Goal: Check status

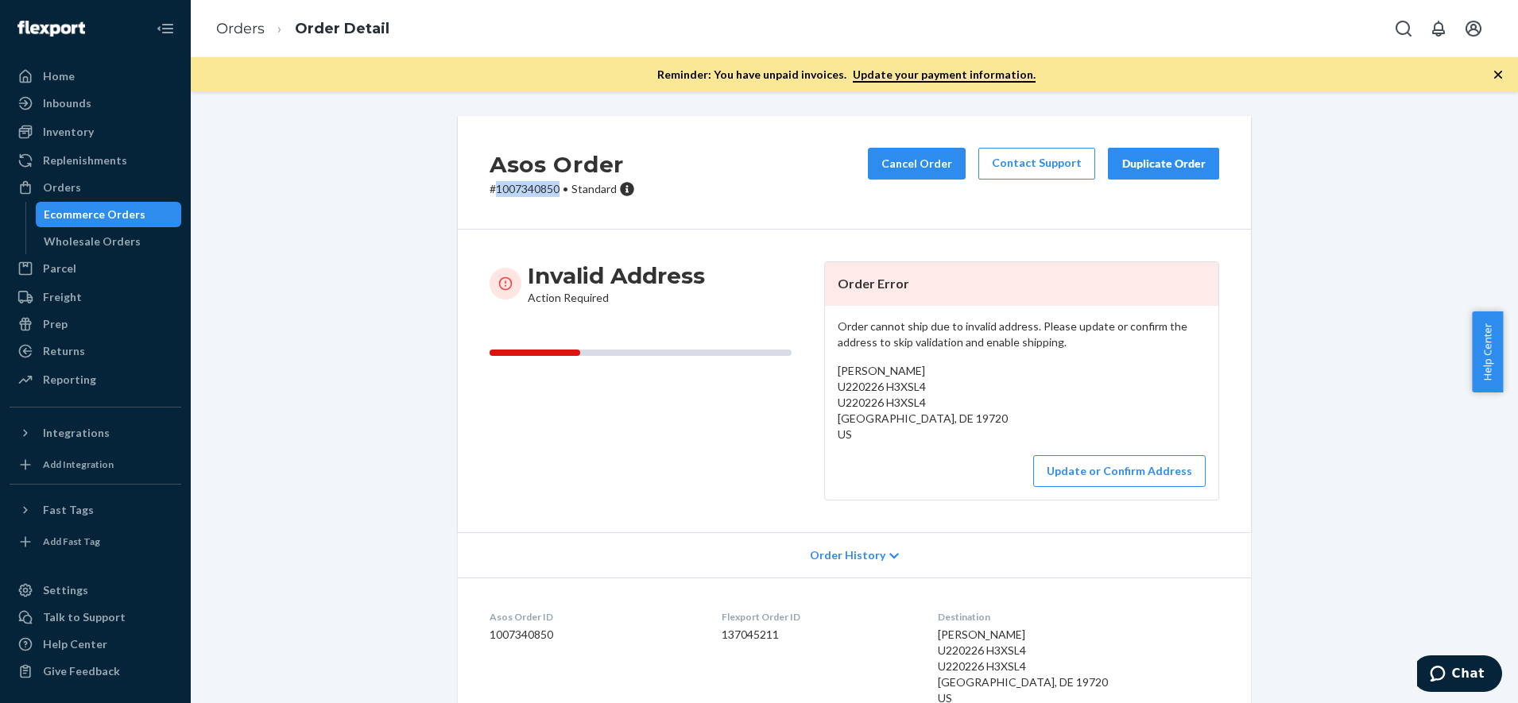
click at [463, 230] on div "Invalid Address Action Required Order Error Order cannot ship due to invalid ad…" at bounding box center [854, 381] width 793 height 303
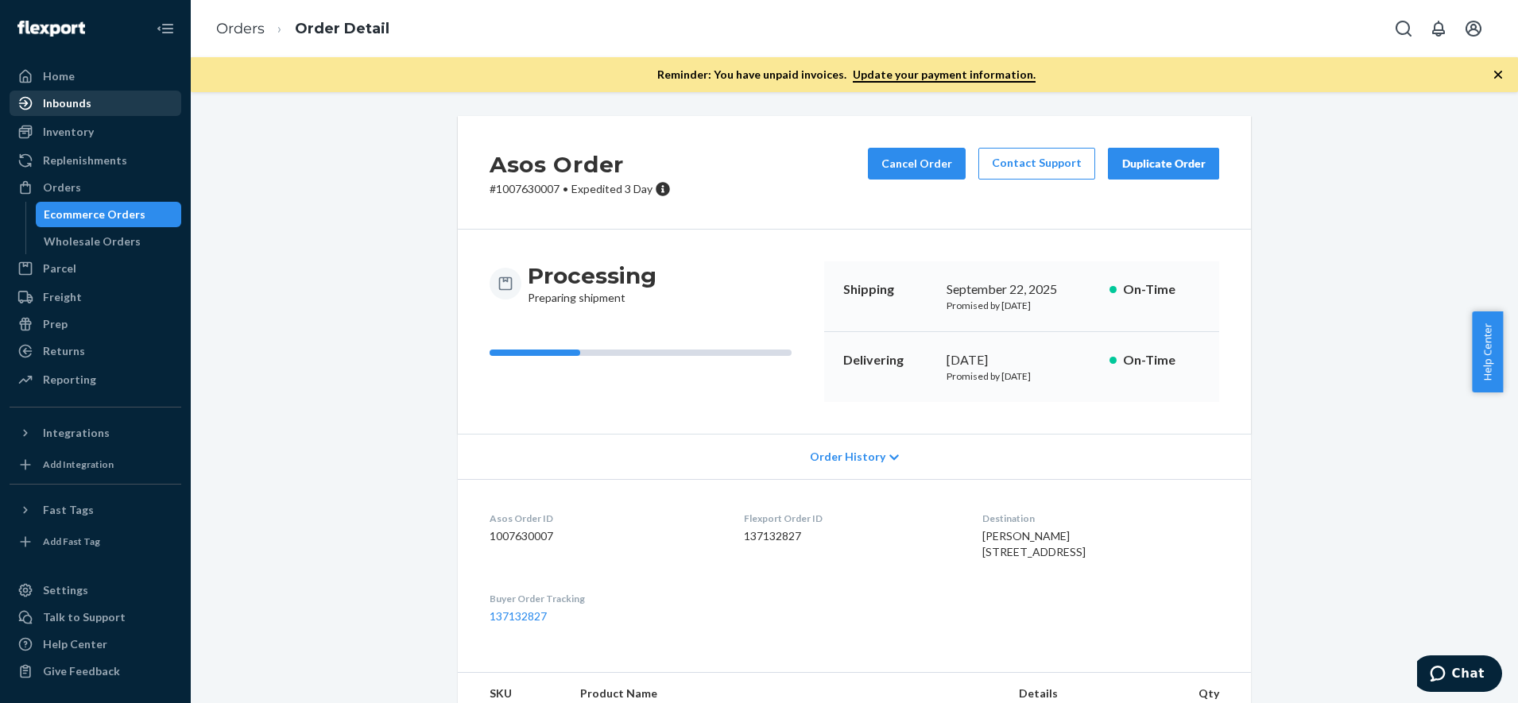
drag, startPoint x: 79, startPoint y: 184, endPoint x: 70, endPoint y: 108, distance: 76.9
click at [79, 184] on div "Orders" at bounding box center [95, 187] width 168 height 22
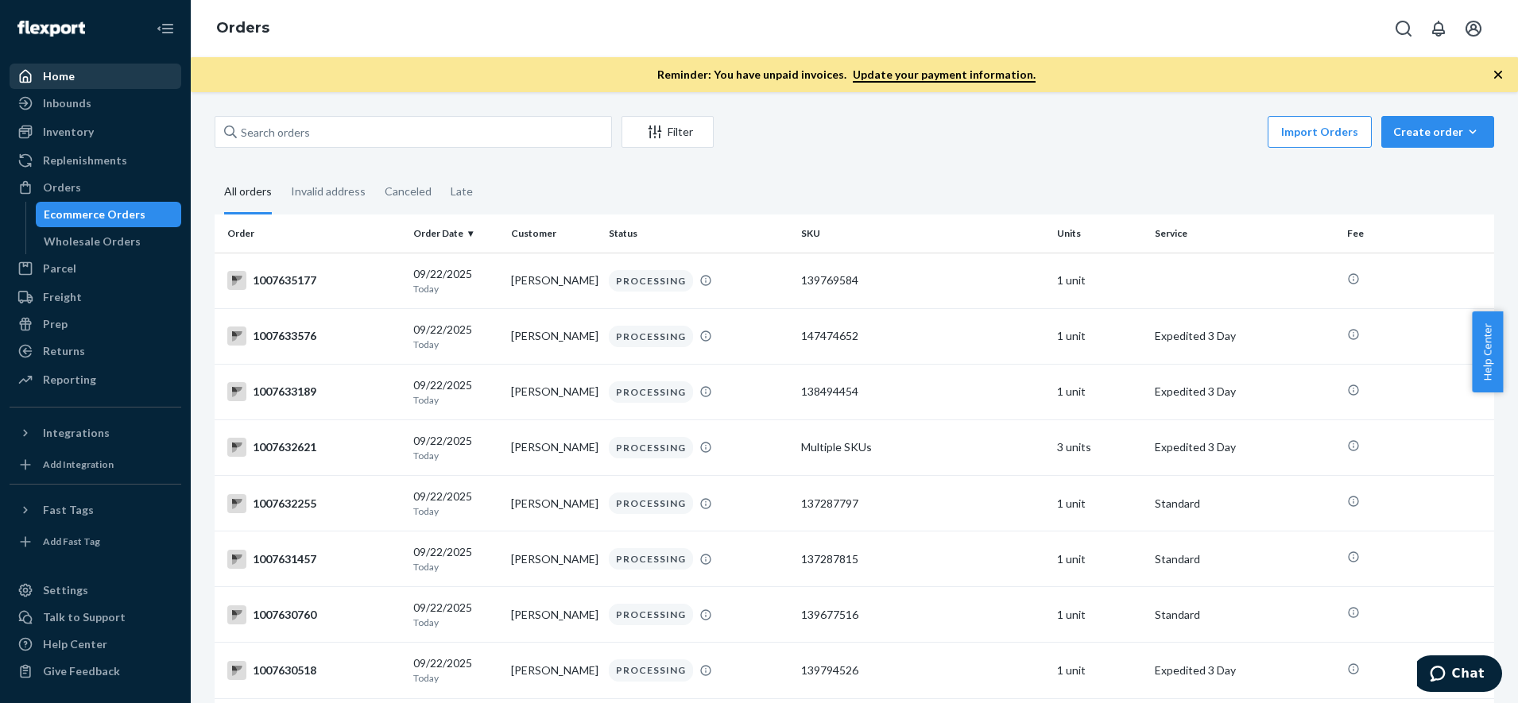
click at [75, 75] on div "Home" at bounding box center [95, 76] width 168 height 22
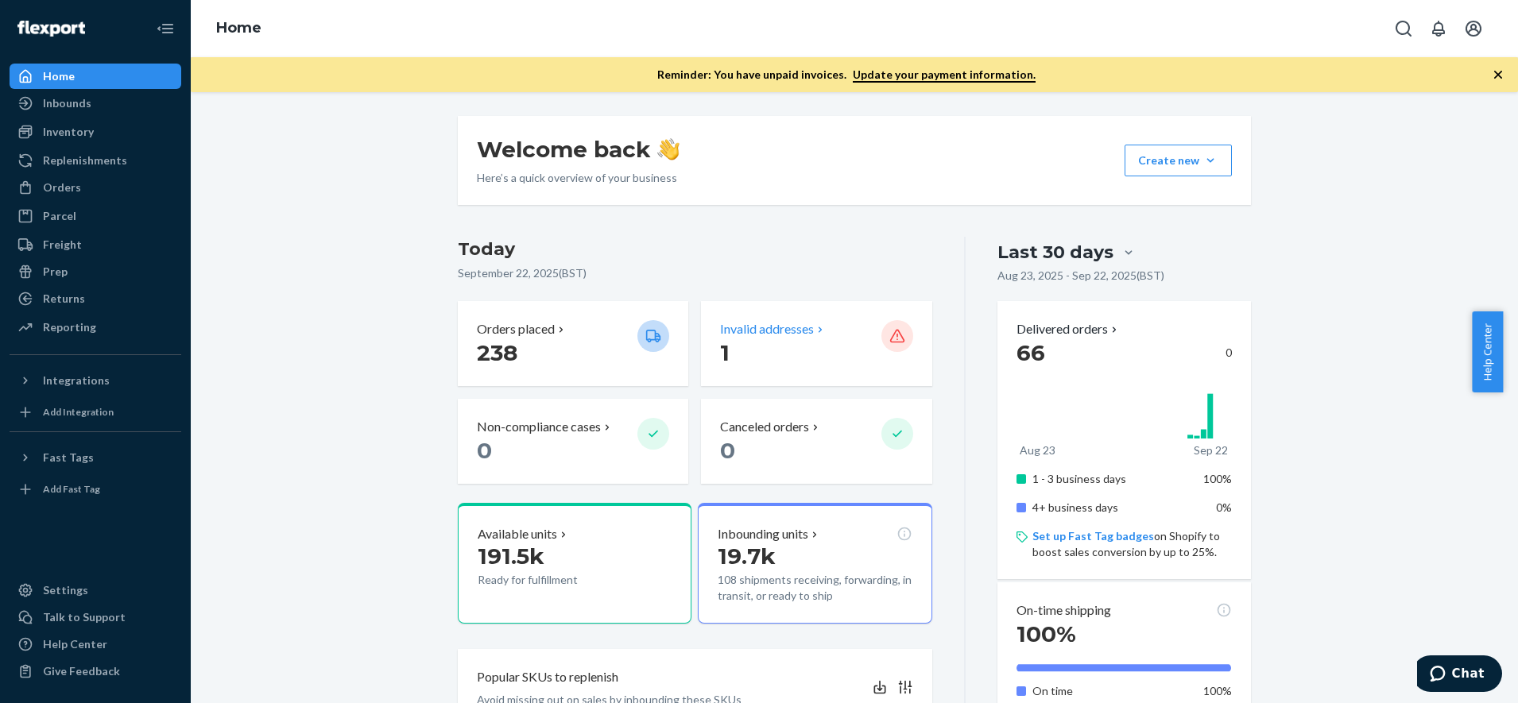
click at [806, 338] on p "1" at bounding box center [794, 352] width 148 height 29
